Goal: Task Accomplishment & Management: Manage account settings

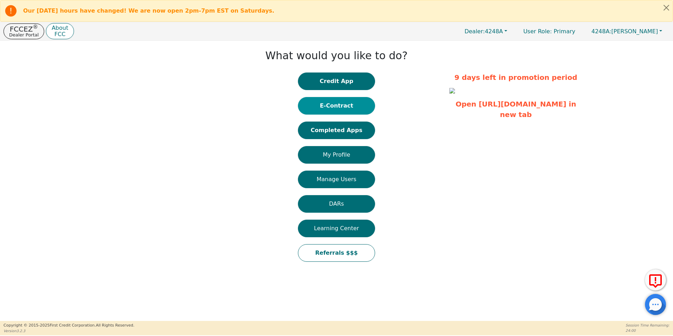
click at [350, 106] on button "E-Contract" at bounding box center [336, 106] width 77 height 18
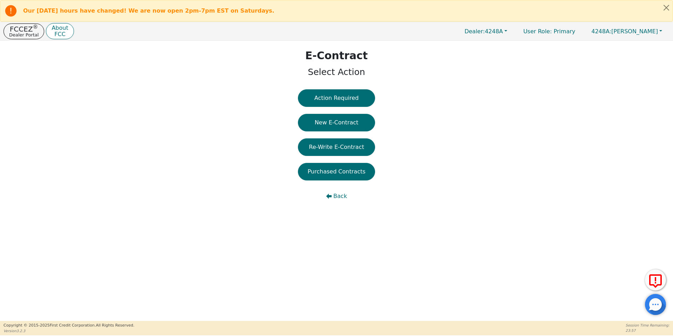
click at [341, 84] on div "E-Contract Select Action Action Required New E-Contract Re-Write E-Contract Pur…" at bounding box center [336, 128] width 673 height 175
click at [346, 95] on button "Action Required" at bounding box center [336, 98] width 77 height 18
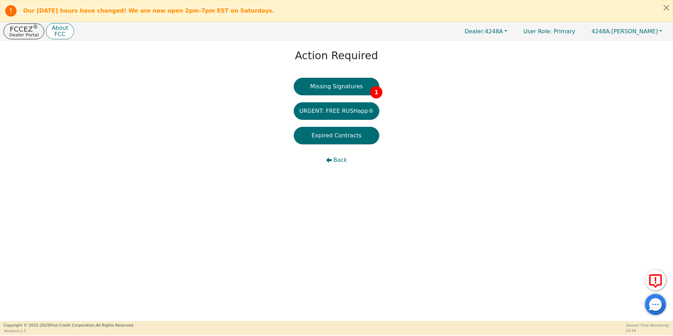
click at [346, 95] on button "Missing Signatures 1" at bounding box center [337, 87] width 86 height 18
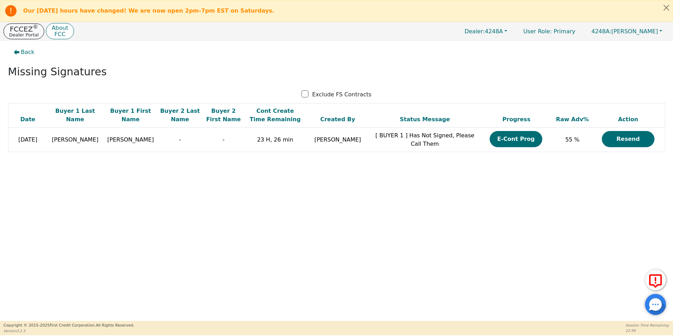
click at [12, 35] on p "Dealer Portal" at bounding box center [23, 35] width 29 height 5
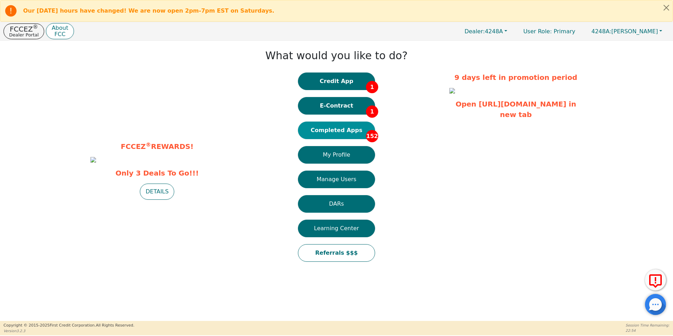
click at [332, 125] on button "Completed Apps 152" at bounding box center [336, 131] width 77 height 18
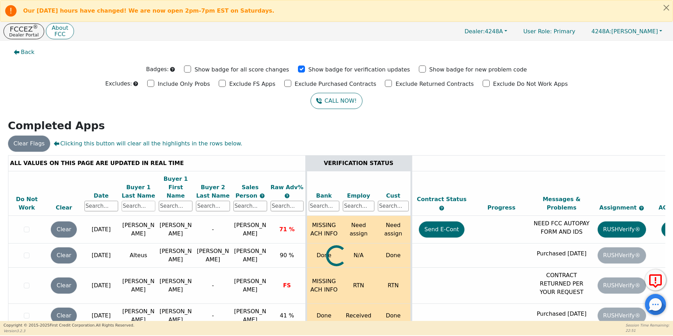
click at [135, 201] on input "text" at bounding box center [139, 206] width 34 height 11
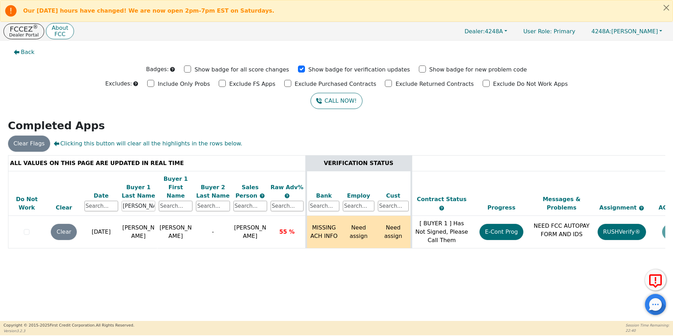
scroll to position [0, 107]
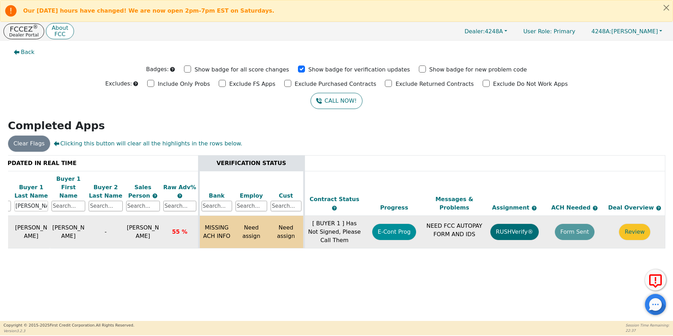
type input "[PERSON_NAME]"
click at [400, 229] on button "E-Cont Prog" at bounding box center [394, 232] width 44 height 16
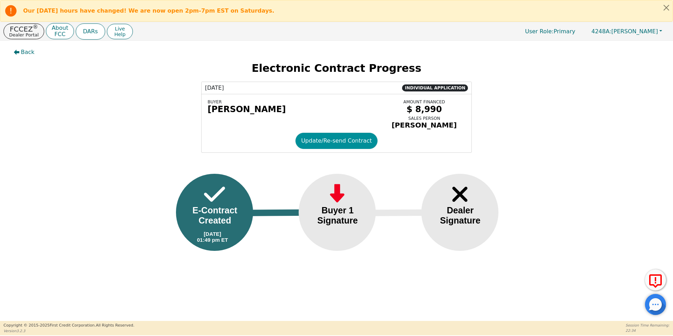
click at [333, 146] on button "Update/Re-send Contract" at bounding box center [337, 141] width 82 height 16
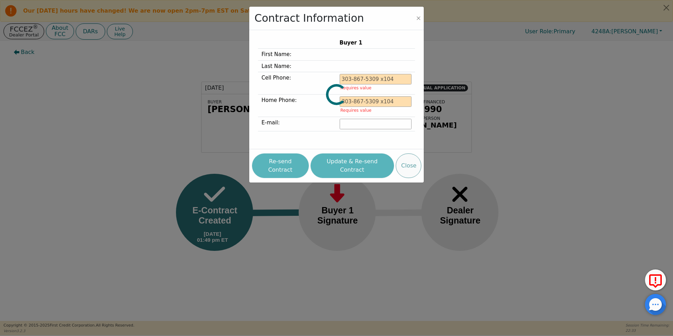
type input "[PHONE_NUMBER]"
type input "[EMAIL_ADDRESS][DOMAIN_NAME]"
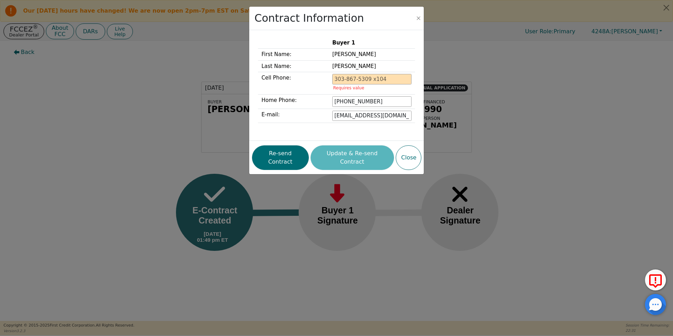
click at [351, 156] on div "Re-send Contract Update & Re-send Contract Close" at bounding box center [336, 158] width 169 height 28
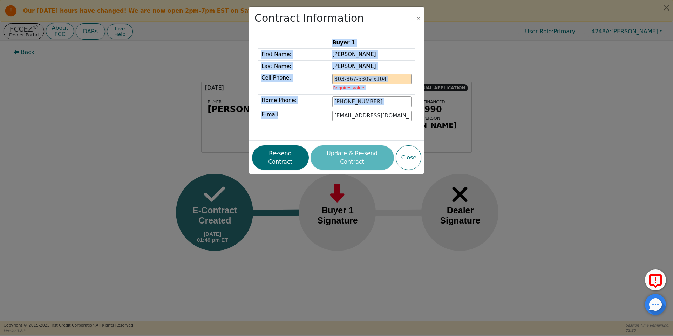
click at [351, 156] on div "Re-send Contract Update & Re-send Contract Close" at bounding box center [336, 158] width 169 height 28
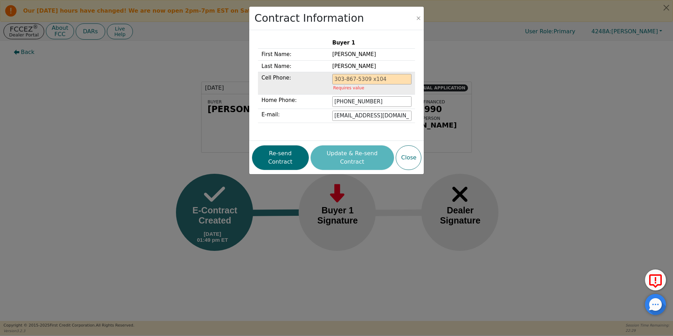
click at [351, 81] on input "tel" at bounding box center [371, 79] width 79 height 11
click at [406, 157] on button "Close" at bounding box center [409, 158] width 26 height 25
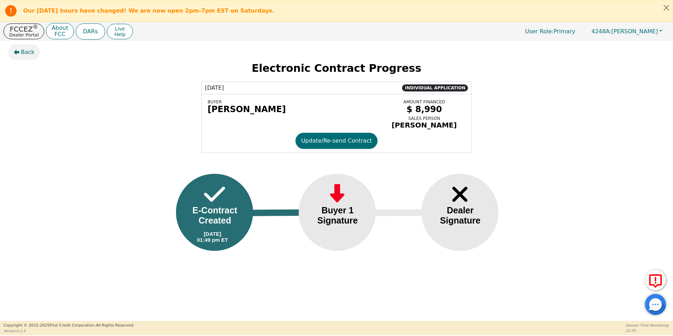
click at [18, 48] on button "Back" at bounding box center [24, 52] width 32 height 16
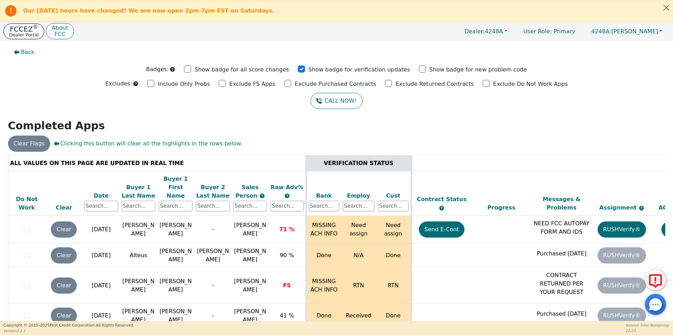
click at [32, 39] on button "FCCEZ ® Dealer Portal" at bounding box center [24, 31] width 41 height 16
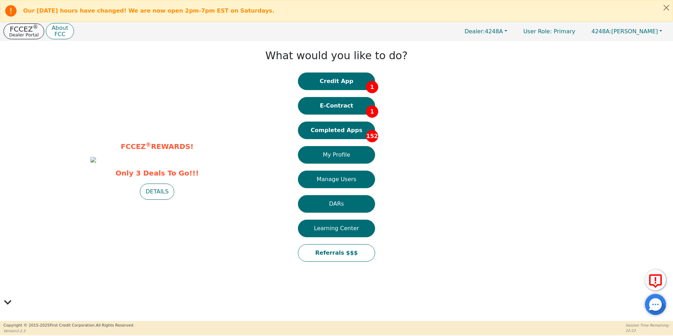
click at [29, 37] on p "Dealer Portal" at bounding box center [23, 35] width 29 height 5
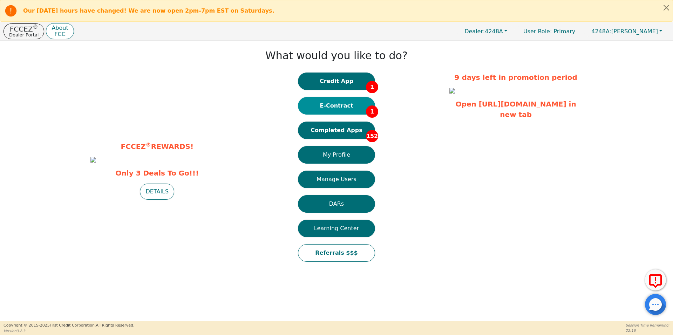
click at [332, 108] on button "E-Contract 1" at bounding box center [336, 106] width 77 height 18
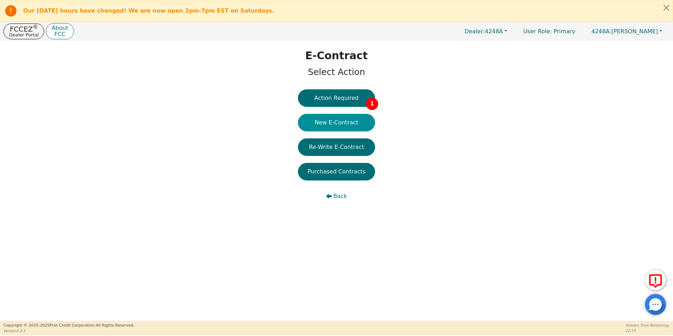
click at [338, 123] on button "New E-Contract" at bounding box center [336, 123] width 77 height 18
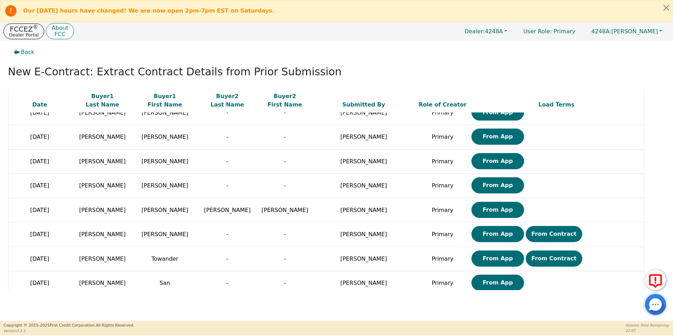
scroll to position [295, 0]
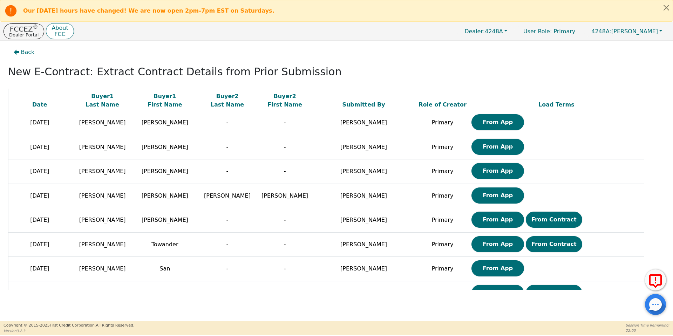
click at [29, 22] on div "FCCEZ ® Dealer Portal About FCC Dealer: 4248A User Role : Primary 4248A: [PERSO…" at bounding box center [336, 31] width 673 height 18
click at [32, 37] on p "Dealer Portal" at bounding box center [23, 35] width 29 height 5
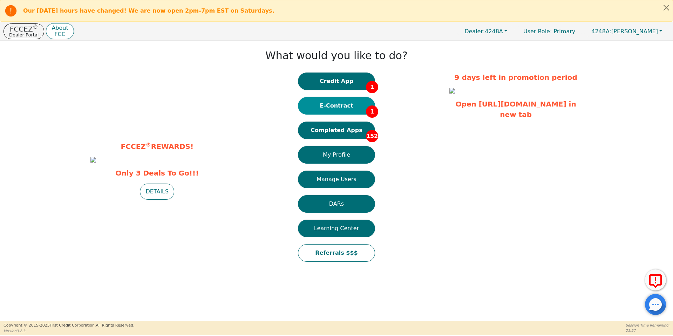
click at [334, 103] on button "E-Contract 1" at bounding box center [336, 106] width 77 height 18
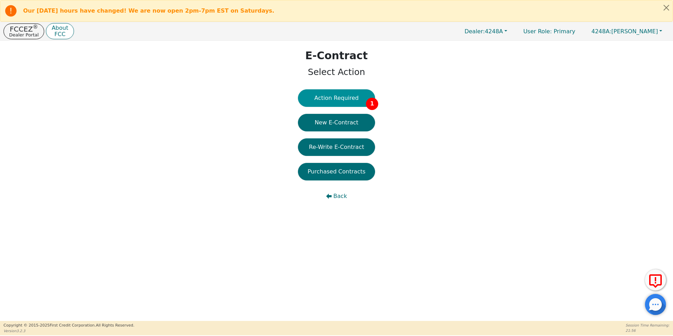
click at [361, 100] on button "Action Required 1" at bounding box center [336, 98] width 77 height 18
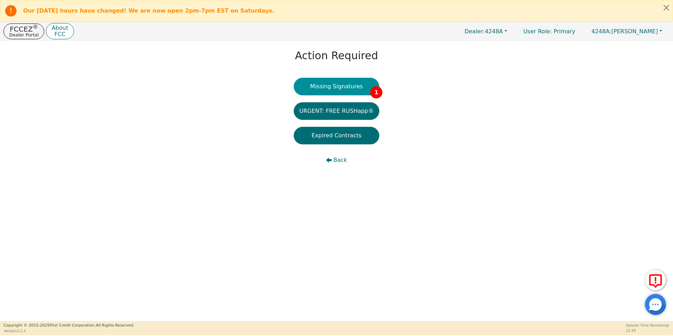
click at [350, 90] on button "Missing Signatures 1" at bounding box center [337, 87] width 86 height 18
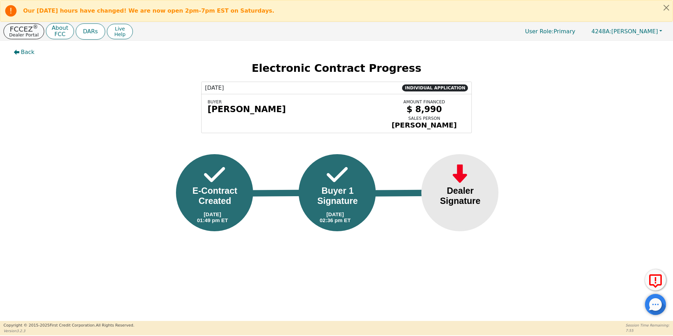
click at [26, 33] on p "Dealer Portal" at bounding box center [23, 35] width 29 height 5
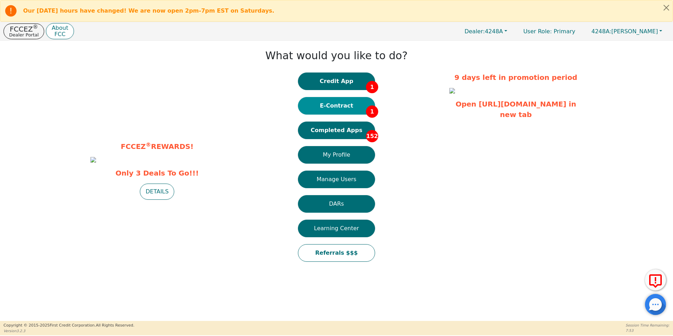
click at [355, 108] on button "E-Contract 1" at bounding box center [336, 106] width 77 height 18
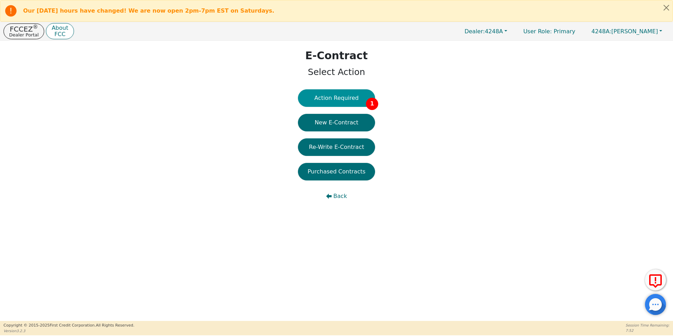
click at [356, 104] on button "Action Required 1" at bounding box center [336, 98] width 77 height 18
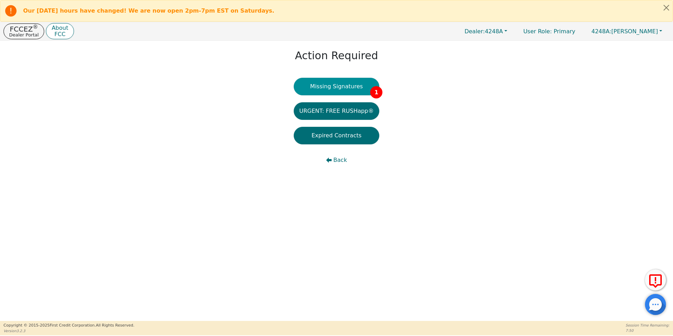
click at [356, 83] on button "Missing Signatures 1" at bounding box center [337, 87] width 86 height 18
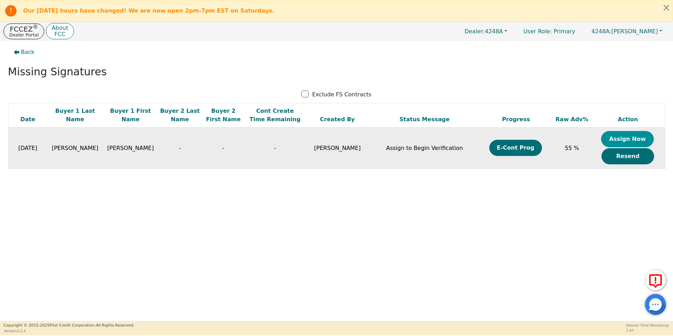
click at [615, 142] on button "Assign Now" at bounding box center [627, 139] width 53 height 16
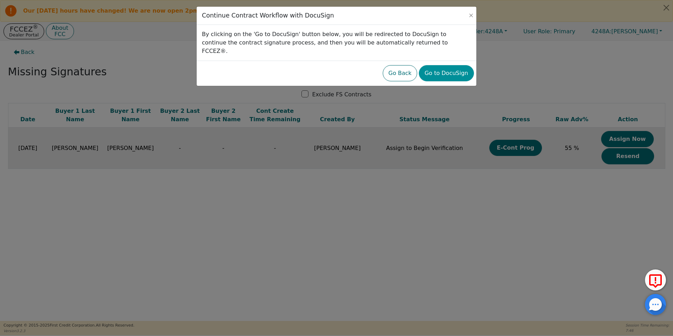
click at [452, 65] on button "Go to DocuSign" at bounding box center [446, 73] width 55 height 16
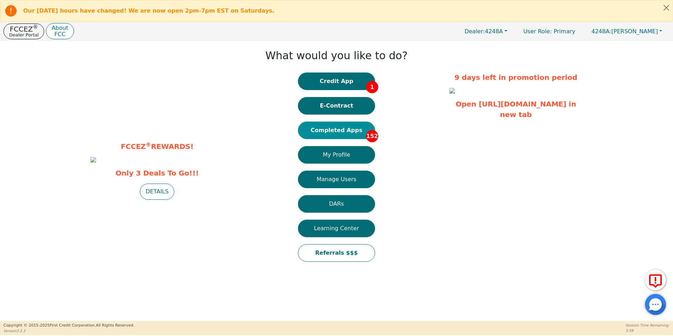
click at [359, 126] on button "Completed Apps 152" at bounding box center [336, 131] width 77 height 18
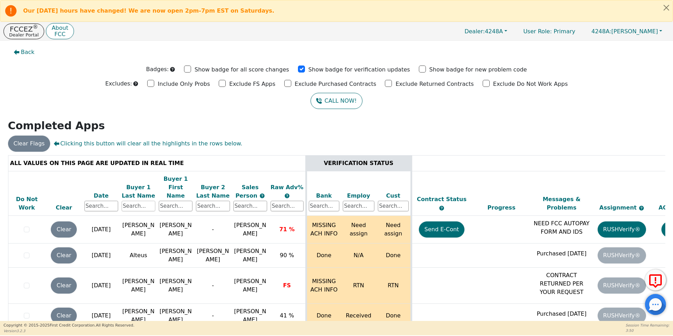
click at [150, 201] on input "text" at bounding box center [139, 206] width 34 height 11
type input "parker"
